Goal: Find specific page/section: Find specific page/section

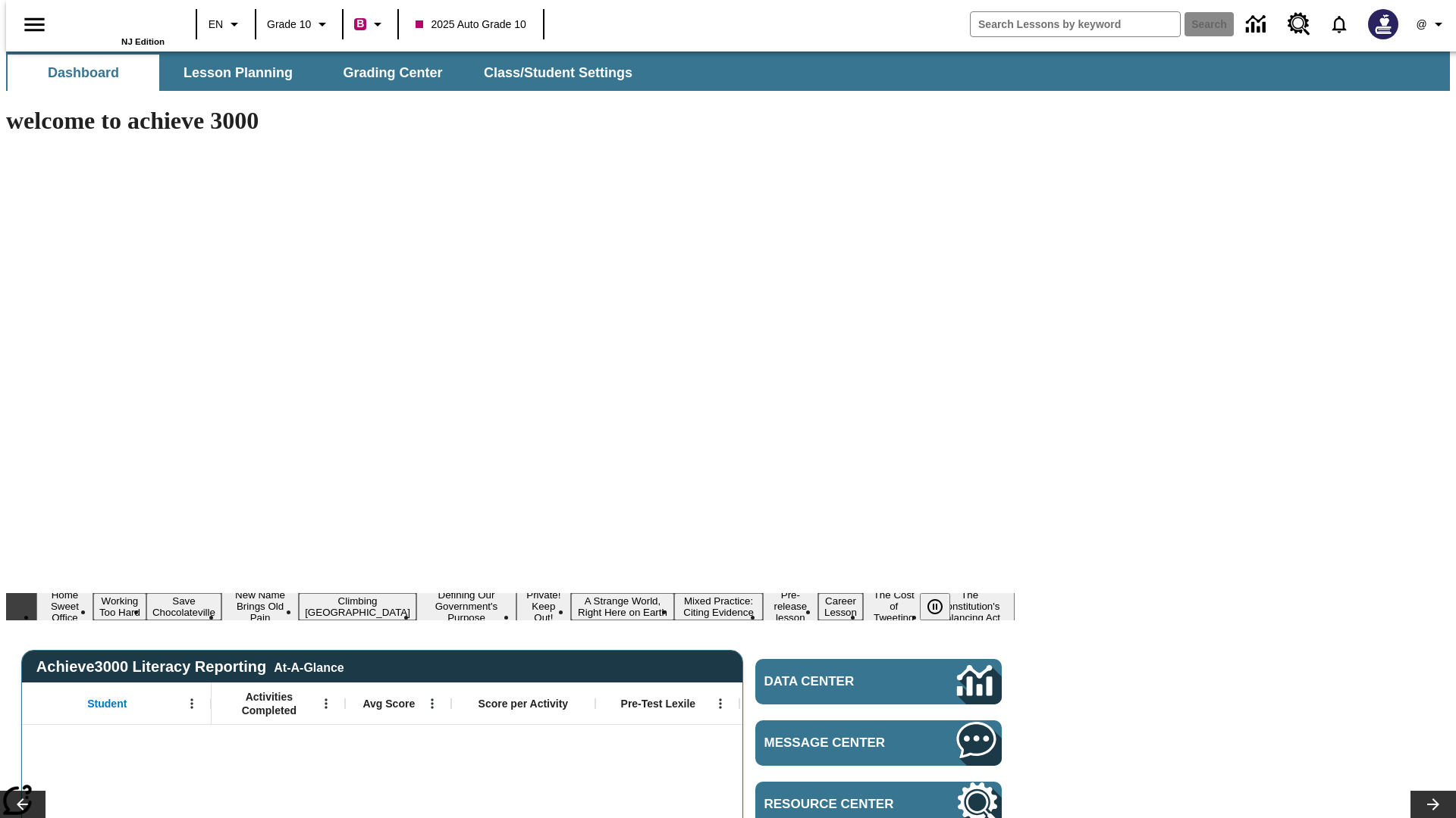
type input "-1"
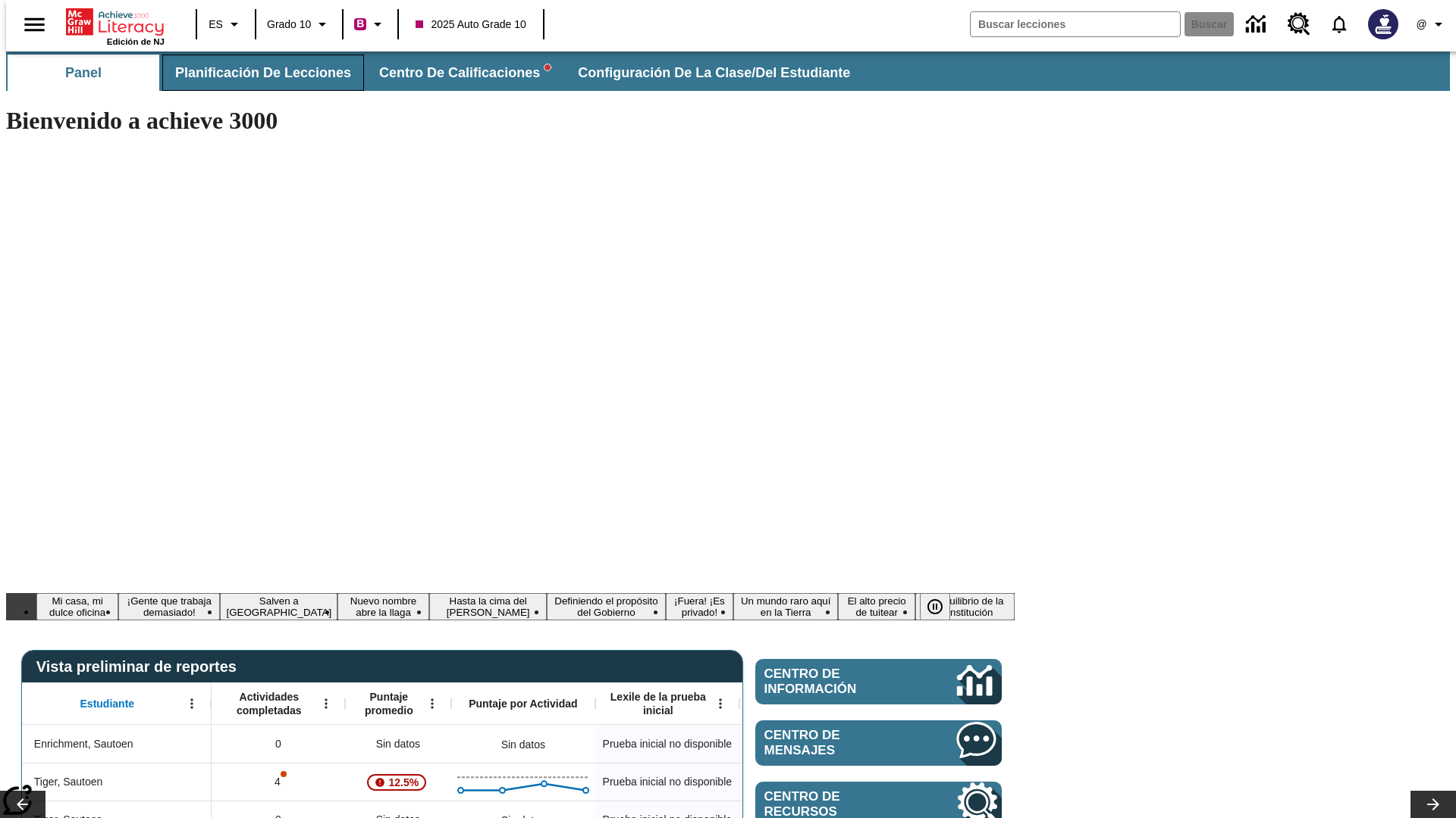
click at [254, 73] on span "Planificación de lecciones" at bounding box center [263, 73] width 176 height 17
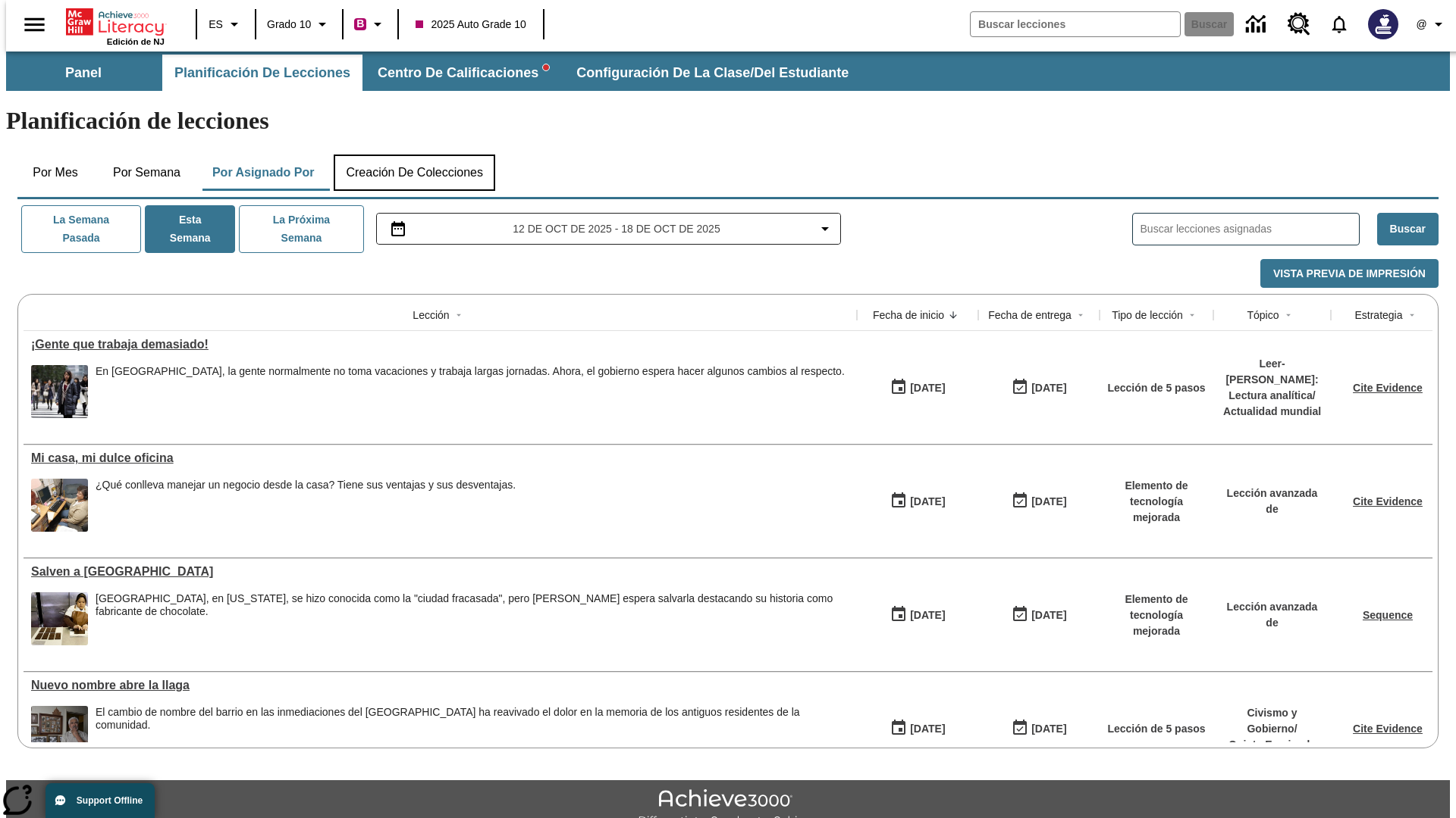
click at [414, 154] on button "Creación de colecciones" at bounding box center [414, 173] width 162 height 37
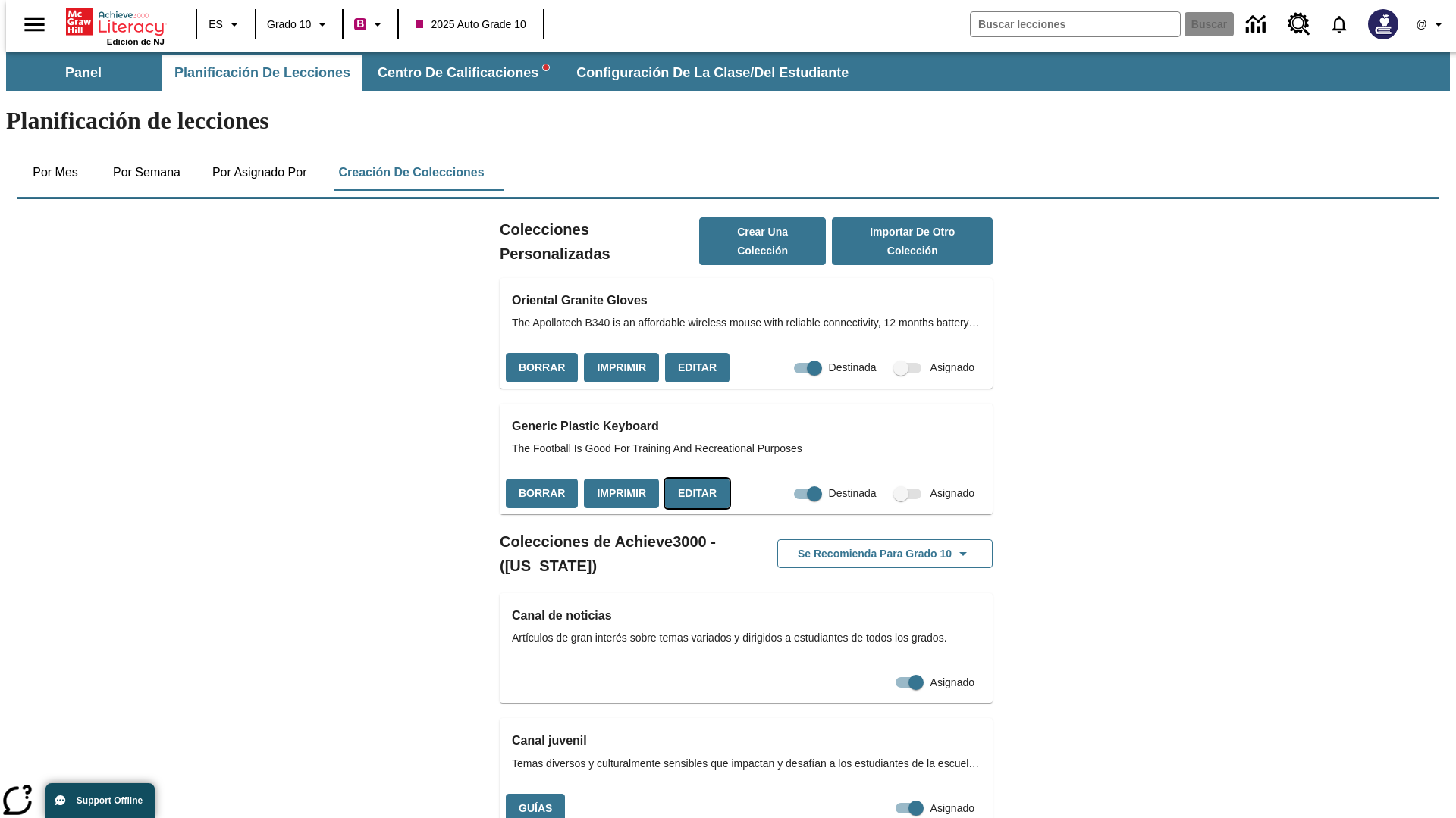
click at [692, 479] on button "Editar" at bounding box center [697, 494] width 65 height 29
